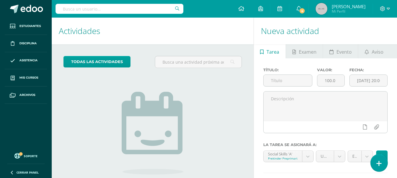
click at [378, 162] on icon at bounding box center [379, 164] width 5 height 7
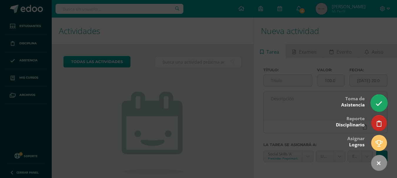
click at [379, 104] on icon at bounding box center [379, 104] width 7 height 7
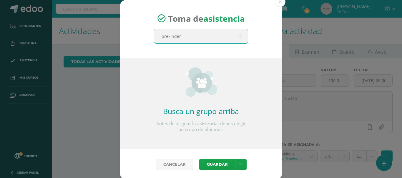
type input "prekinder"
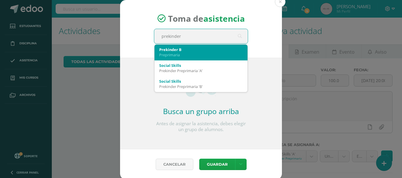
click at [196, 52] on div "Preprimaria" at bounding box center [201, 54] width 84 height 5
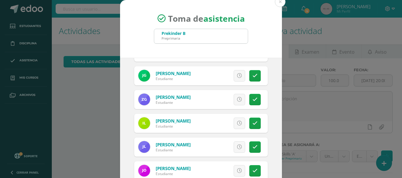
scroll to position [92, 0]
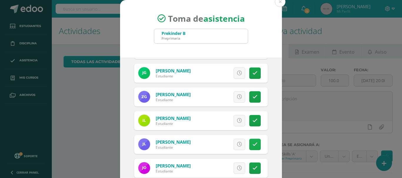
click at [252, 143] on icon at bounding box center [254, 144] width 5 height 5
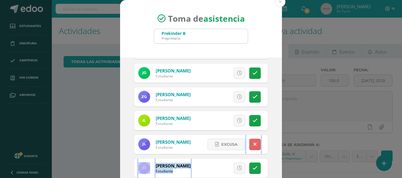
drag, startPoint x: 279, startPoint y: 143, endPoint x: 277, endPoint y: 159, distance: 16.1
click at [277, 159] on div "[DATE] August, 2025 Mo Tu We Th Fr Sa Su 28 29 30 31 1 2 3 4 5 6 7 8 9 10 11 12…" at bounding box center [201, 125] width 162 height 134
click at [272, 145] on div "[DATE] August, 2025 Mo Tu We Th Fr Sa Su 28 29 30 31 1 2 3 4 5 6 7 8 9 10 11 12…" at bounding box center [201, 125] width 162 height 134
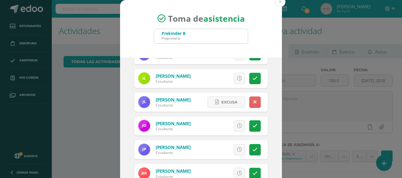
scroll to position [136, 0]
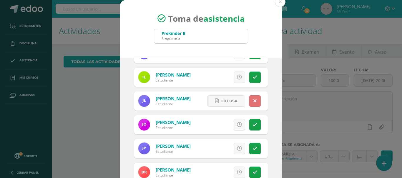
click at [249, 101] on link at bounding box center [254, 101] width 11 height 11
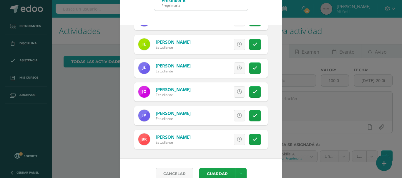
scroll to position [39, 0]
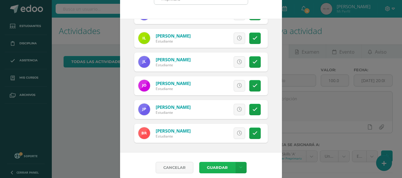
click at [216, 168] on button "Guardar" at bounding box center [217, 167] width 36 height 11
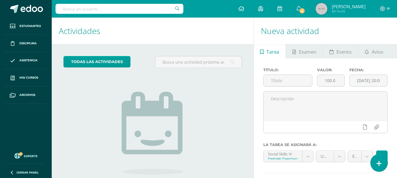
click at [380, 161] on icon at bounding box center [379, 164] width 5 height 7
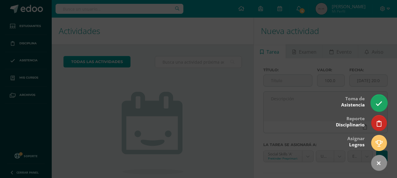
click at [382, 108] on link at bounding box center [379, 103] width 17 height 17
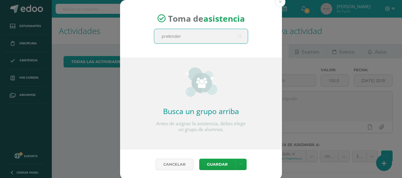
type input "prekinder b"
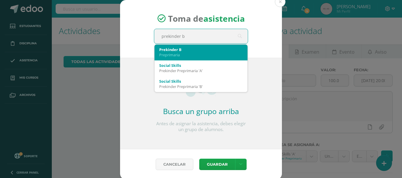
click at [176, 54] on div "Preprimaria" at bounding box center [201, 54] width 84 height 5
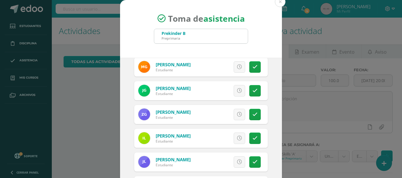
scroll to position [104, 0]
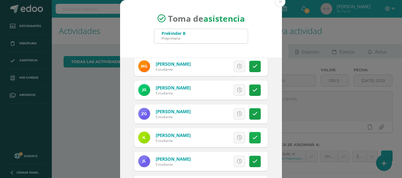
click at [251, 132] on link at bounding box center [254, 137] width 11 height 11
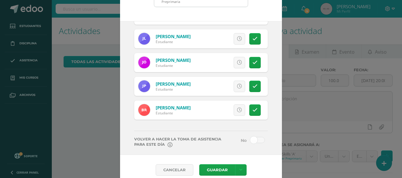
scroll to position [44, 0]
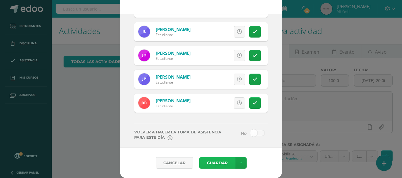
click at [209, 163] on button "Guardar" at bounding box center [217, 163] width 36 height 11
